Goal: Task Accomplishment & Management: Manage account settings

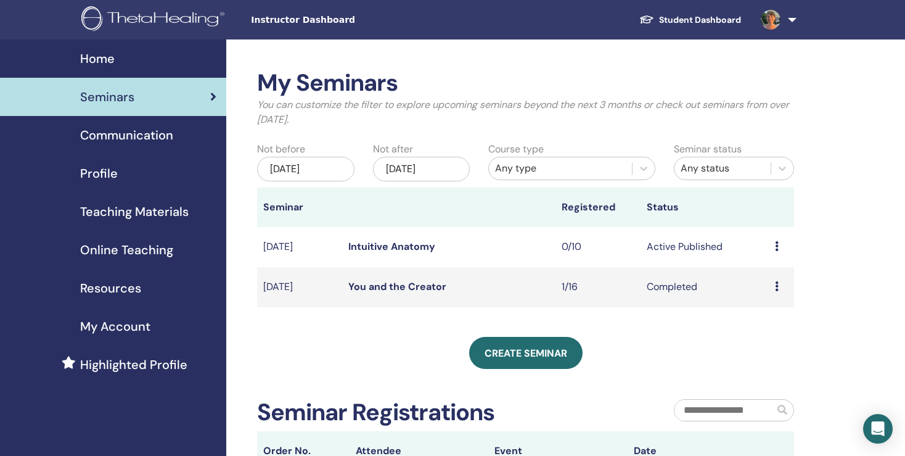
click at [389, 245] on link "Intuitive Anatomy" at bounding box center [391, 246] width 87 height 13
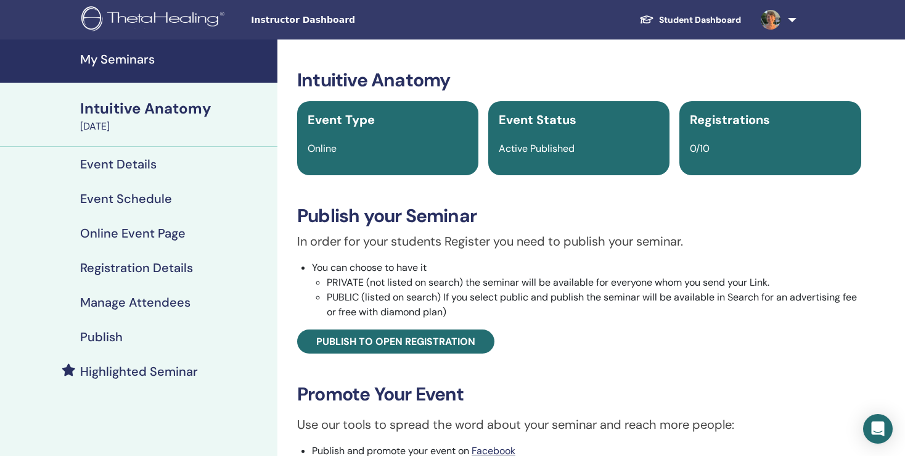
click at [141, 231] on h4 "Online Event Page" at bounding box center [132, 233] width 105 height 15
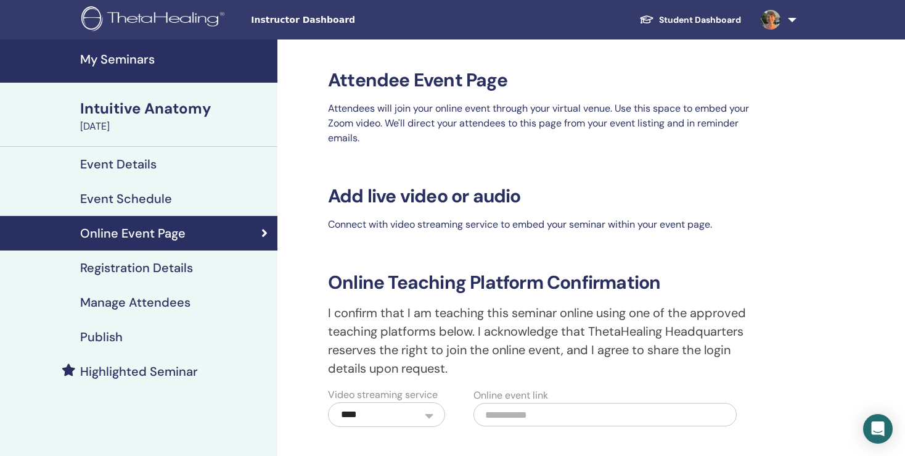
click at [117, 167] on h4 "Event Details" at bounding box center [118, 164] width 76 height 15
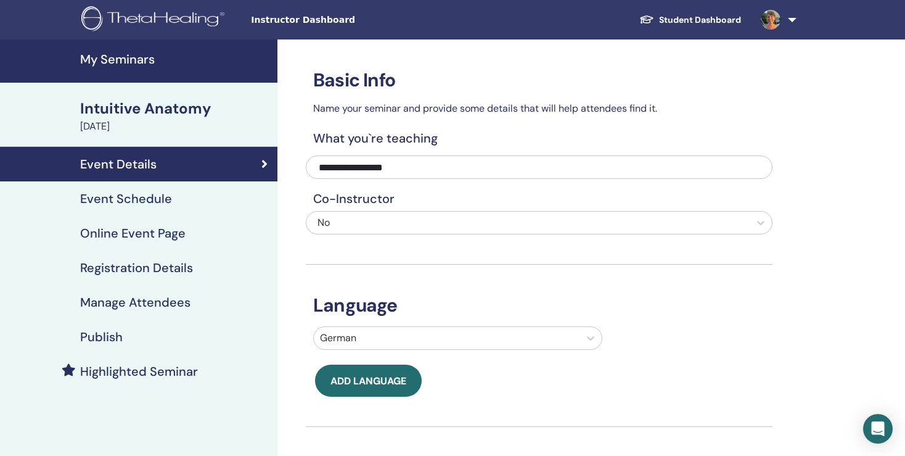
click at [160, 264] on h4 "Registration Details" at bounding box center [136, 267] width 113 height 15
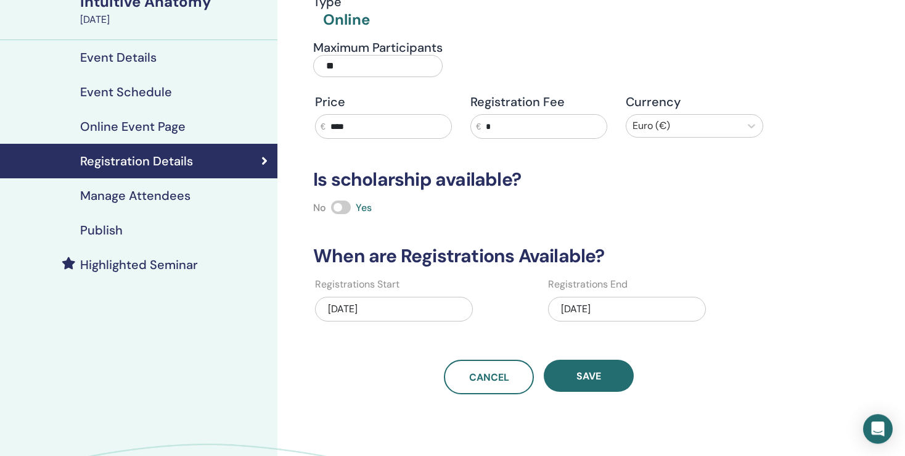
scroll to position [86, 0]
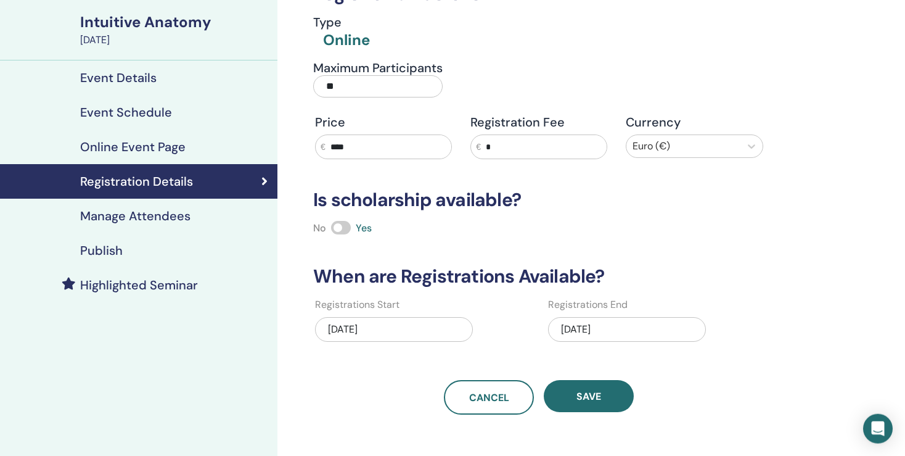
click at [102, 252] on h4 "Publish" at bounding box center [101, 250] width 43 height 15
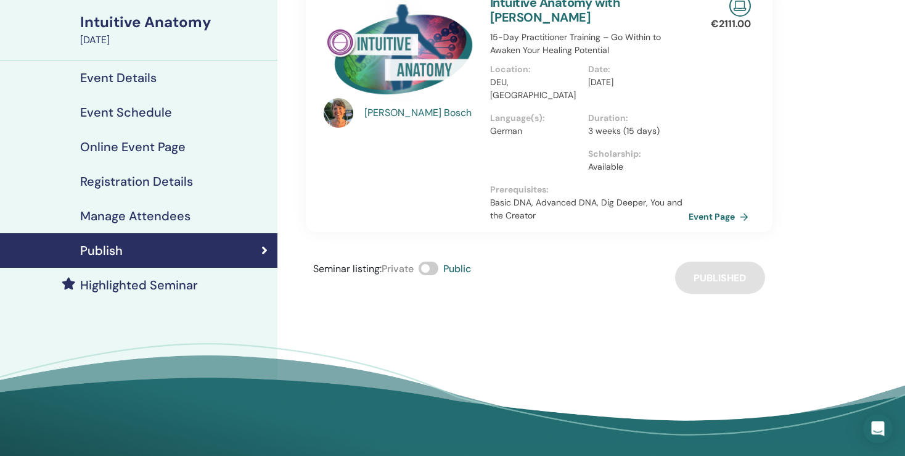
click at [720, 207] on link "Event Page" at bounding box center [721, 216] width 65 height 19
